Goal: Find specific page/section

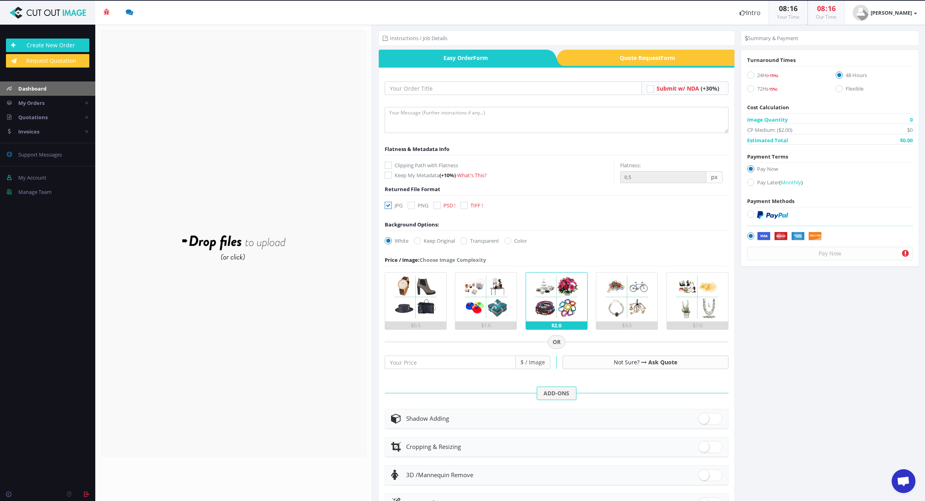
click at [43, 93] on link "Dashboard" at bounding box center [47, 88] width 95 height 14
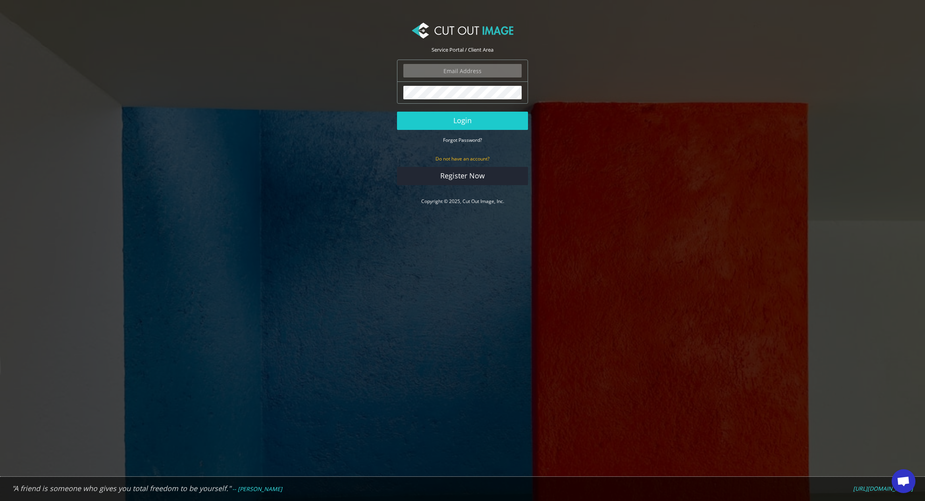
type input "ryan.alioto@boombah.com"
click at [476, 123] on button "Login" at bounding box center [462, 121] width 131 height 18
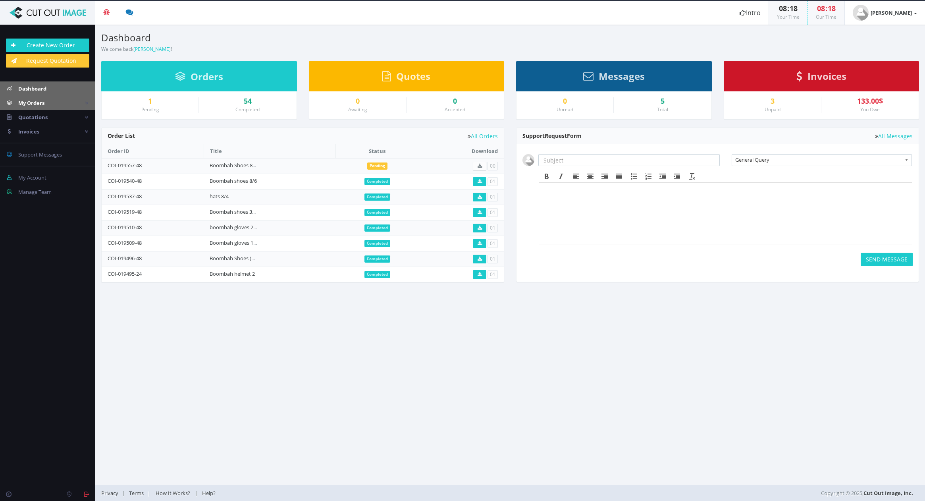
click at [35, 102] on span "My Orders" at bounding box center [31, 102] width 26 height 7
